Goal: Task Accomplishment & Management: Complete application form

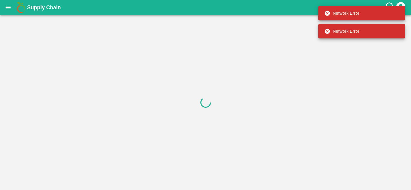
click at [8, 7] on icon "open drawer" at bounding box center [8, 7] width 7 height 7
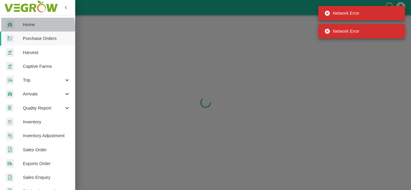
click at [29, 27] on span "Home" at bounding box center [47, 24] width 48 height 7
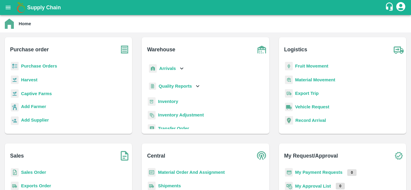
click at [33, 68] on b "Purchase Orders" at bounding box center [39, 66] width 36 height 5
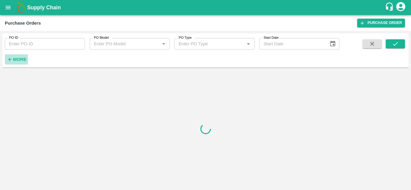
click at [18, 62] on h6 "More" at bounding box center [20, 60] width 14 height 8
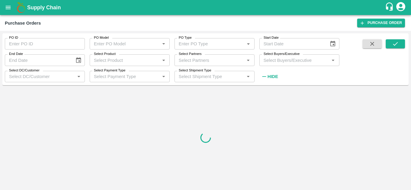
click at [271, 61] on input "Select Buyers/Executive" at bounding box center [294, 60] width 66 height 8
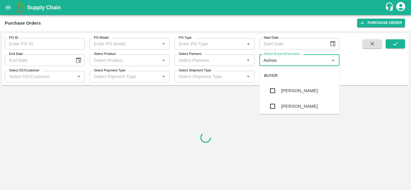
type input "Avinash"
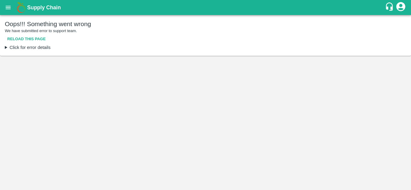
click at [278, 106] on main "Oops!!! Something went wrong We have submitted error to support team. Reload th…" at bounding box center [205, 102] width 411 height 175
click at [37, 41] on button "Reload this page" at bounding box center [26, 39] width 43 height 11
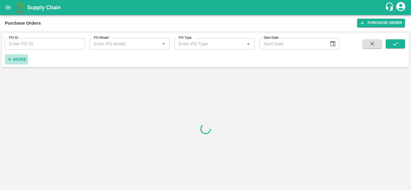
click at [19, 57] on strong "More" at bounding box center [20, 59] width 14 height 5
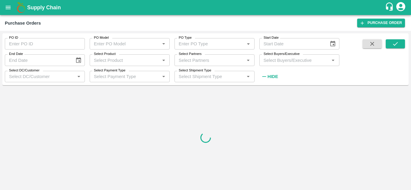
click at [287, 59] on input "Select Buyers/Executive" at bounding box center [294, 60] width 66 height 8
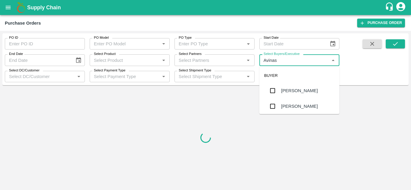
type input "Avinash"
click at [279, 109] on div "[PERSON_NAME]" at bounding box center [299, 107] width 80 height 16
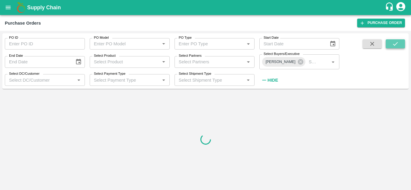
click at [393, 40] on button "submit" at bounding box center [395, 43] width 19 height 9
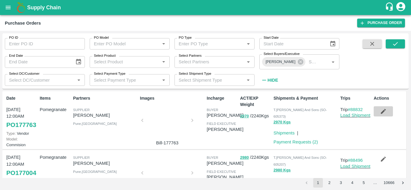
click at [382, 111] on icon "button" at bounding box center [383, 111] width 5 height 5
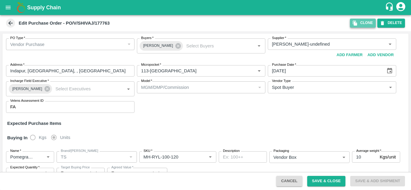
click at [363, 25] on button "Clone" at bounding box center [363, 23] width 26 height 9
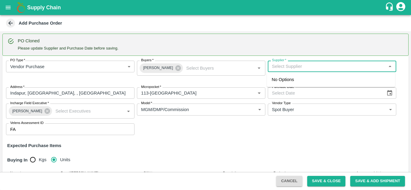
click at [297, 65] on input "Supplier   *" at bounding box center [327, 67] width 115 height 8
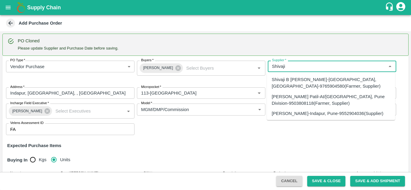
click at [295, 115] on div "[PERSON_NAME]-Indapur, Pune-9552904036(Supplier)" at bounding box center [328, 113] width 112 height 7
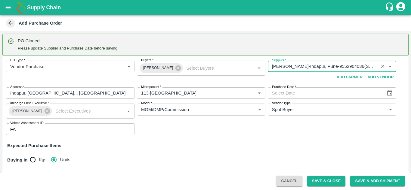
type input "[PERSON_NAME]-Indapur, Pune-9552904036(Supplier)"
click at [390, 91] on icon "Choose date" at bounding box center [389, 93] width 5 height 6
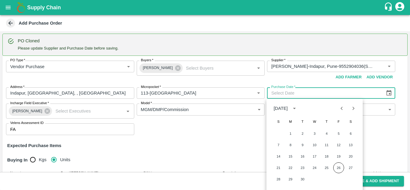
click at [320, 169] on div "21 22 23 24 25 26 27" at bounding box center [314, 168] width 96 height 11
click at [327, 170] on button "25" at bounding box center [326, 168] width 11 height 11
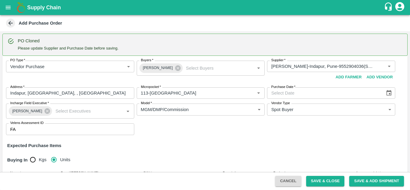
type input "[DATE]"
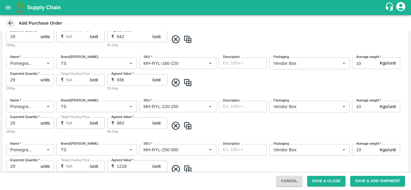
scroll to position [363, 0]
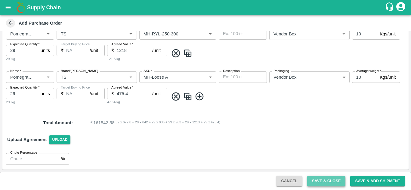
click at [324, 185] on button "Save & Close" at bounding box center [326, 181] width 39 height 11
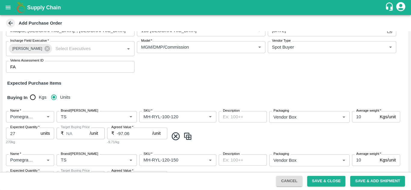
scroll to position [0, 0]
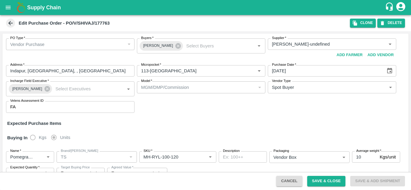
click at [8, 23] on icon at bounding box center [10, 23] width 7 height 7
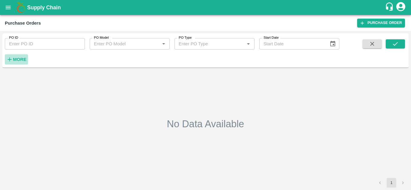
click at [10, 59] on icon "button" at bounding box center [10, 60] width 4 height 4
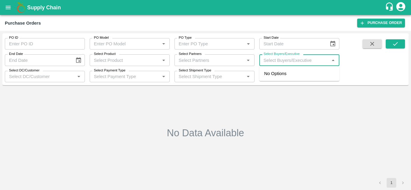
click at [281, 61] on input "Select Buyers/Executive" at bounding box center [294, 60] width 66 height 8
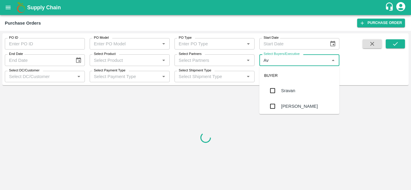
type input "Avi"
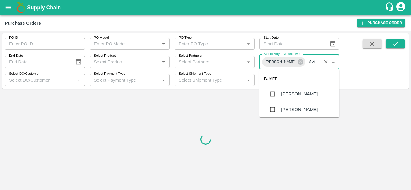
checkbox input "true"
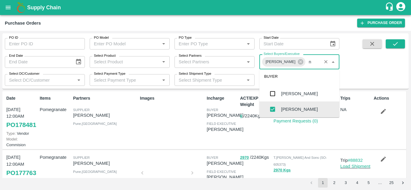
type input "n"
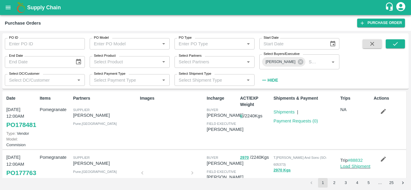
click at [139, 148] on div "Images" at bounding box center [170, 120] width 67 height 55
click at [287, 122] on link "Payment Requests ( 0 )" at bounding box center [295, 121] width 45 height 5
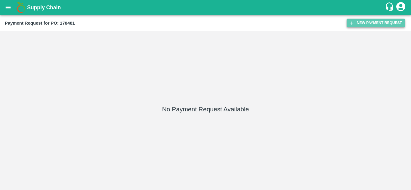
click at [365, 21] on button "New Payment Request" at bounding box center [376, 23] width 58 height 9
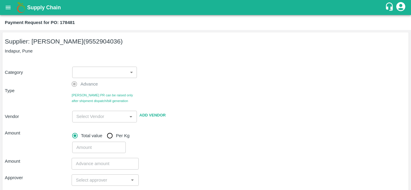
click at [113, 72] on body "Supply Chain Payment Request for PO: 178481 Supplier: SHIVAJI RAJARAM AVACHAR (…" at bounding box center [205, 95] width 411 height 190
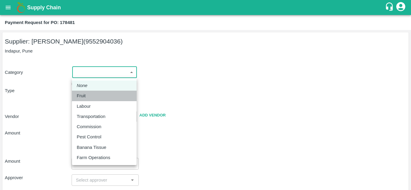
click at [85, 97] on p "Fruit" at bounding box center [81, 96] width 9 height 7
type input "1"
type input "SHIVAJI RAJARAM AVACHAR - 9552904036(Supplier)"
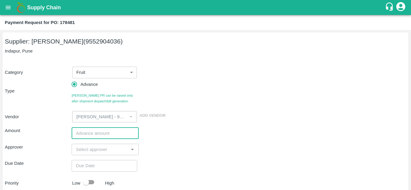
click at [86, 137] on input "number" at bounding box center [105, 133] width 67 height 11
type input "3"
type input "150000"
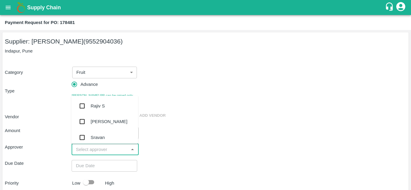
click at [83, 148] on input "input" at bounding box center [99, 150] width 53 height 8
type input "Mu"
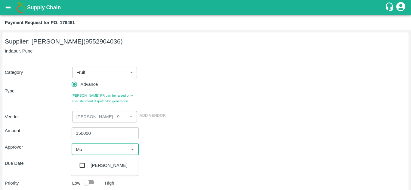
click at [84, 166] on input "checkbox" at bounding box center [82, 166] width 12 height 12
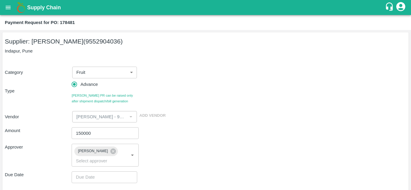
click at [41, 159] on div "Approver" at bounding box center [38, 155] width 67 height 23
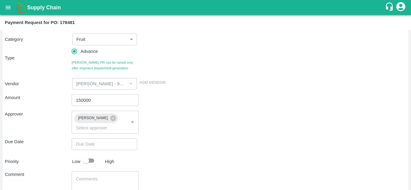
scroll to position [34, 0]
type input "DD/MM/YYYY hh:mm aa"
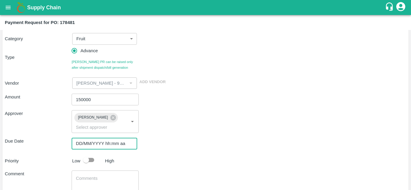
click at [75, 144] on input "DD/MM/YYYY hh:mm aa" at bounding box center [102, 143] width 61 height 11
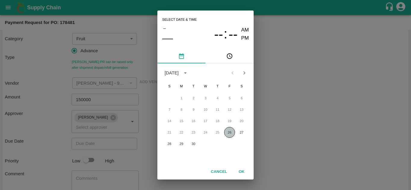
click at [229, 134] on button "26" at bounding box center [229, 132] width 11 height 11
type input "26/09/2025 12:00 AM"
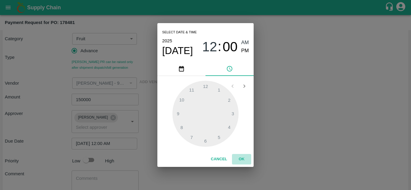
click at [240, 159] on button "OK" at bounding box center [241, 159] width 19 height 11
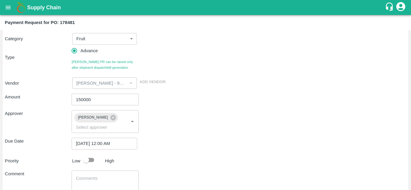
click at [189, 150] on div "Due Date 26/09/2025 12:00 AM ​" at bounding box center [205, 143] width 401 height 11
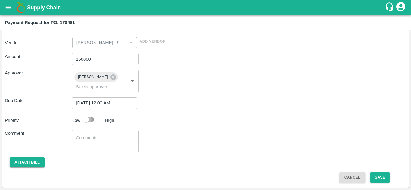
click at [87, 117] on input "checkbox" at bounding box center [86, 119] width 34 height 11
checkbox input "true"
click at [83, 59] on input "150000" at bounding box center [105, 58] width 67 height 11
click at [376, 178] on button "Save" at bounding box center [380, 178] width 20 height 11
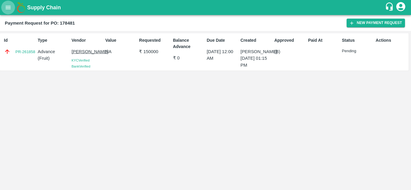
click at [9, 8] on icon "open drawer" at bounding box center [8, 7] width 7 height 7
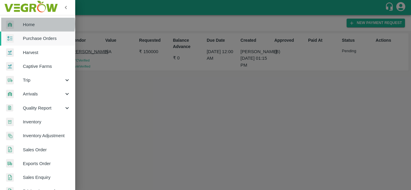
click at [31, 24] on span "Home" at bounding box center [47, 24] width 48 height 7
